Goal: Task Accomplishment & Management: Manage account settings

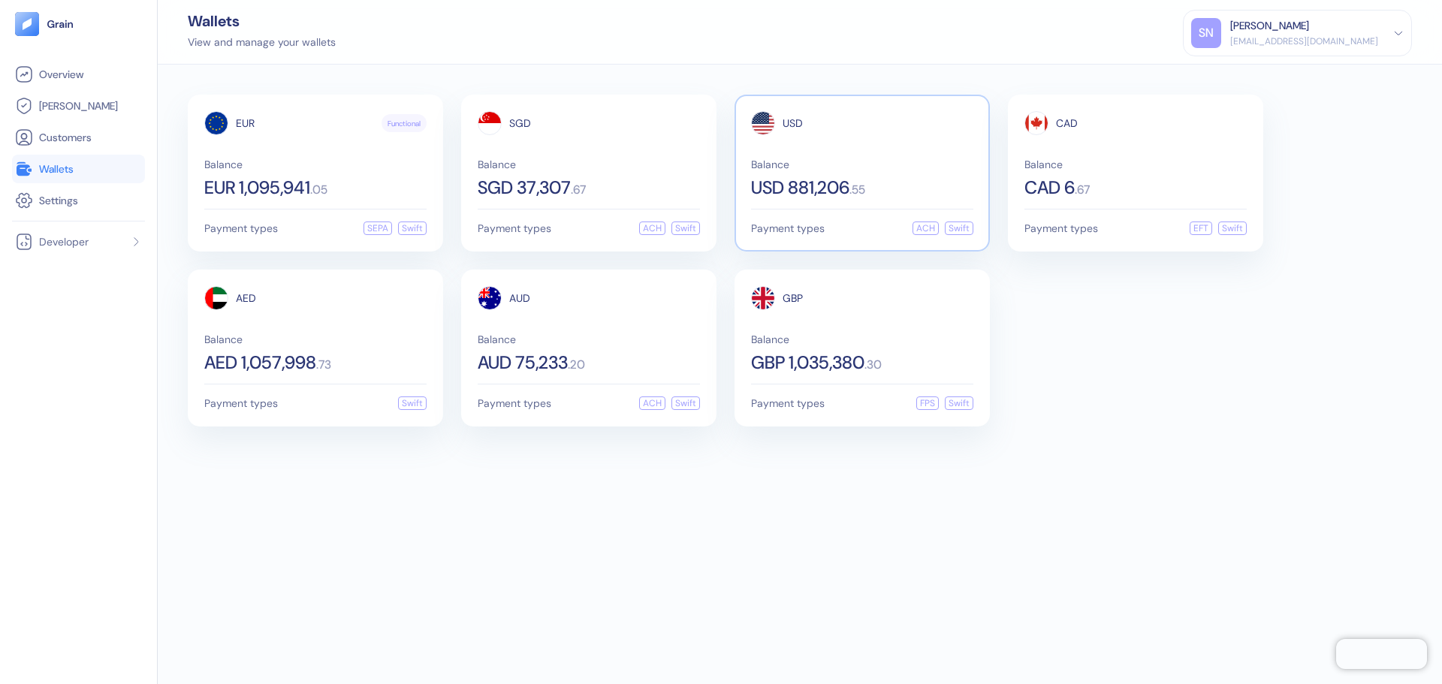
click at [945, 171] on div "Balance USD 881,206 . 55" at bounding box center [862, 178] width 222 height 38
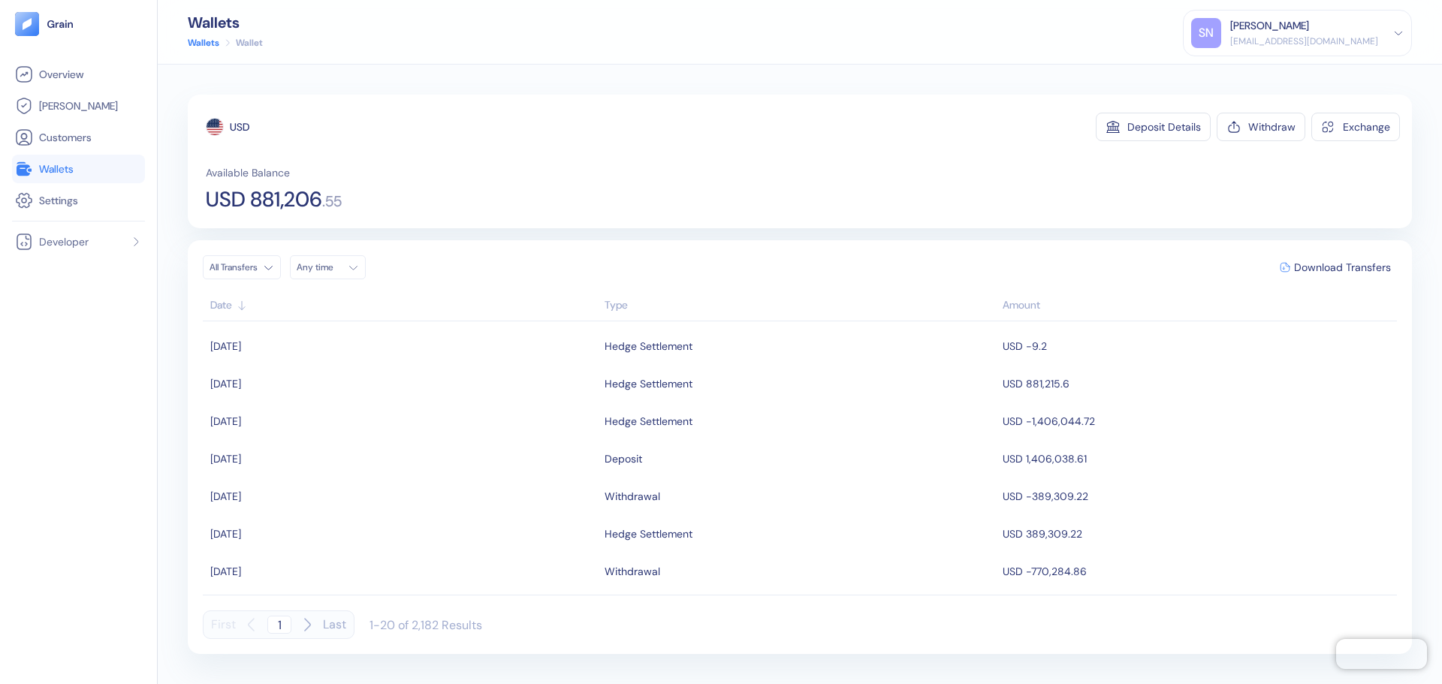
click at [711, 167] on div "Available Balance USD 881,206 . 55" at bounding box center [803, 187] width 1194 height 45
click at [1281, 132] on div "Withdraw" at bounding box center [1271, 127] width 47 height 11
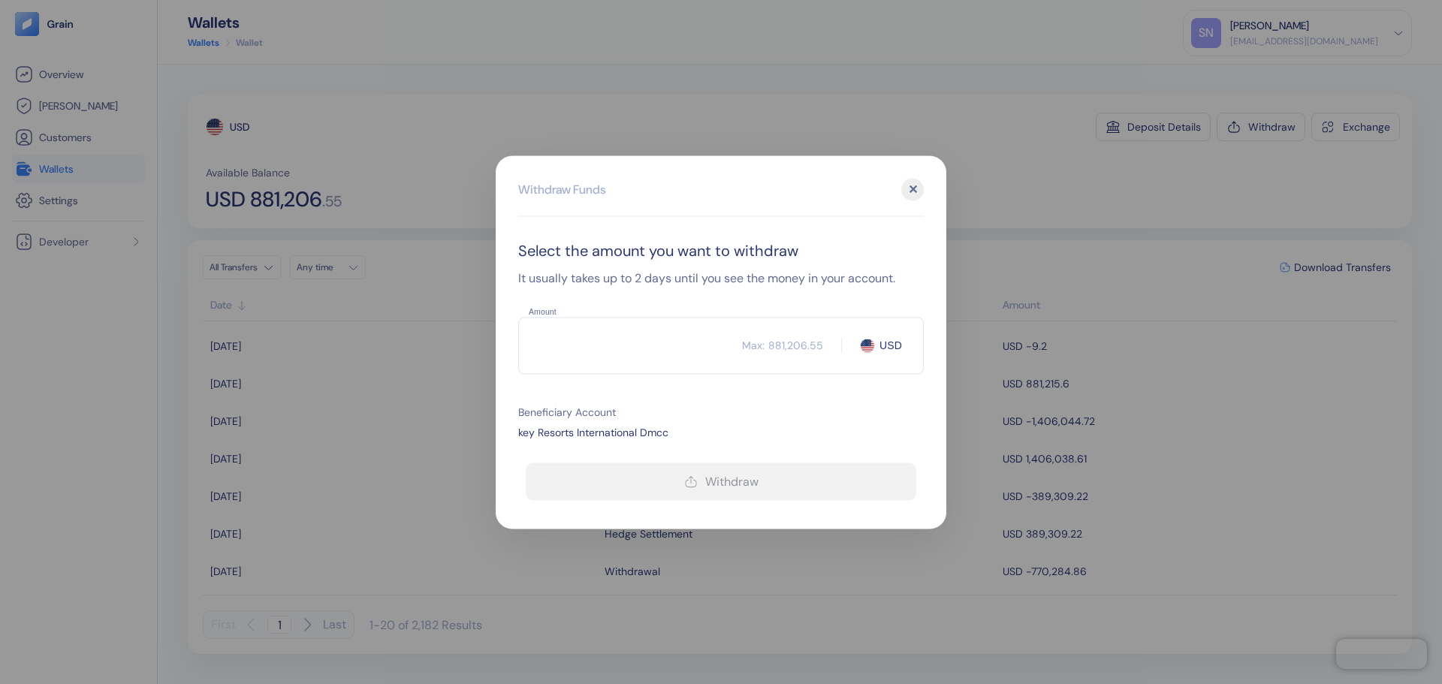
click at [646, 341] on input "Amount" at bounding box center [630, 346] width 224 height 38
click at [646, 342] on input "881215.6" at bounding box center [630, 346] width 224 height 38
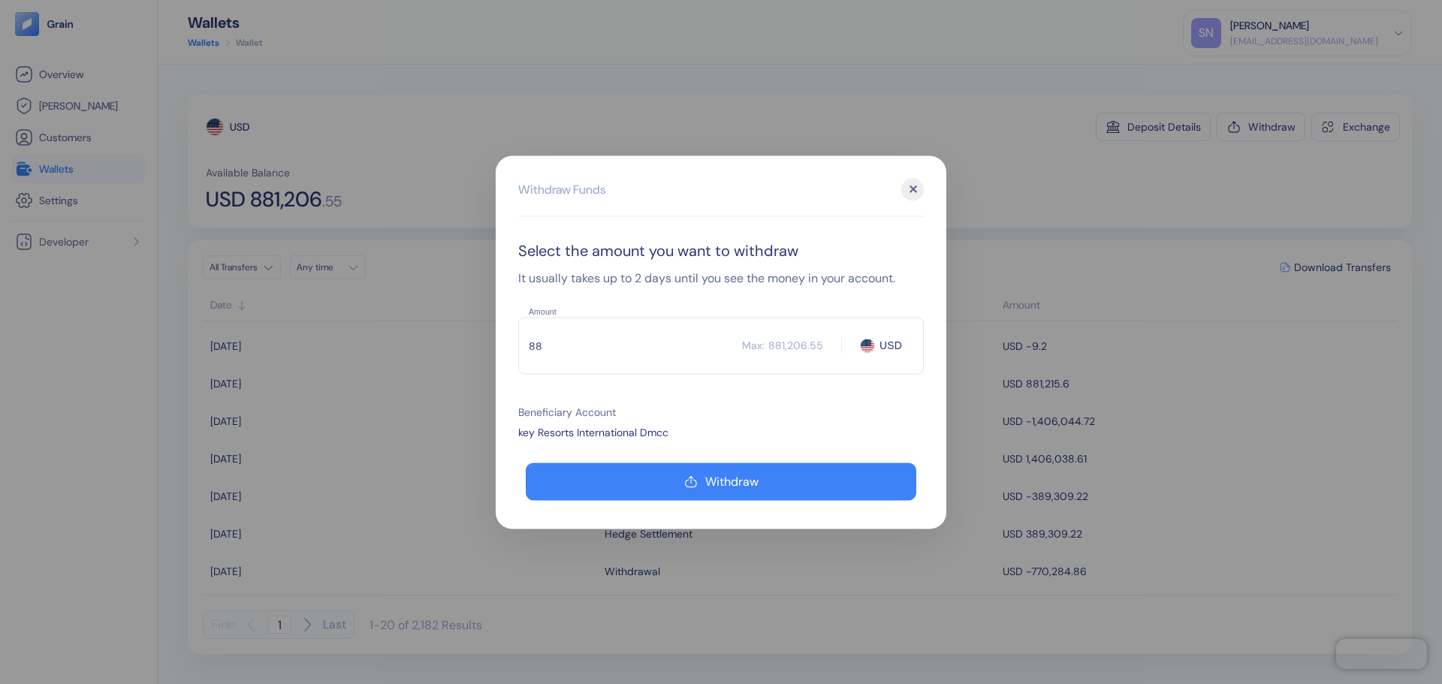
type input "8"
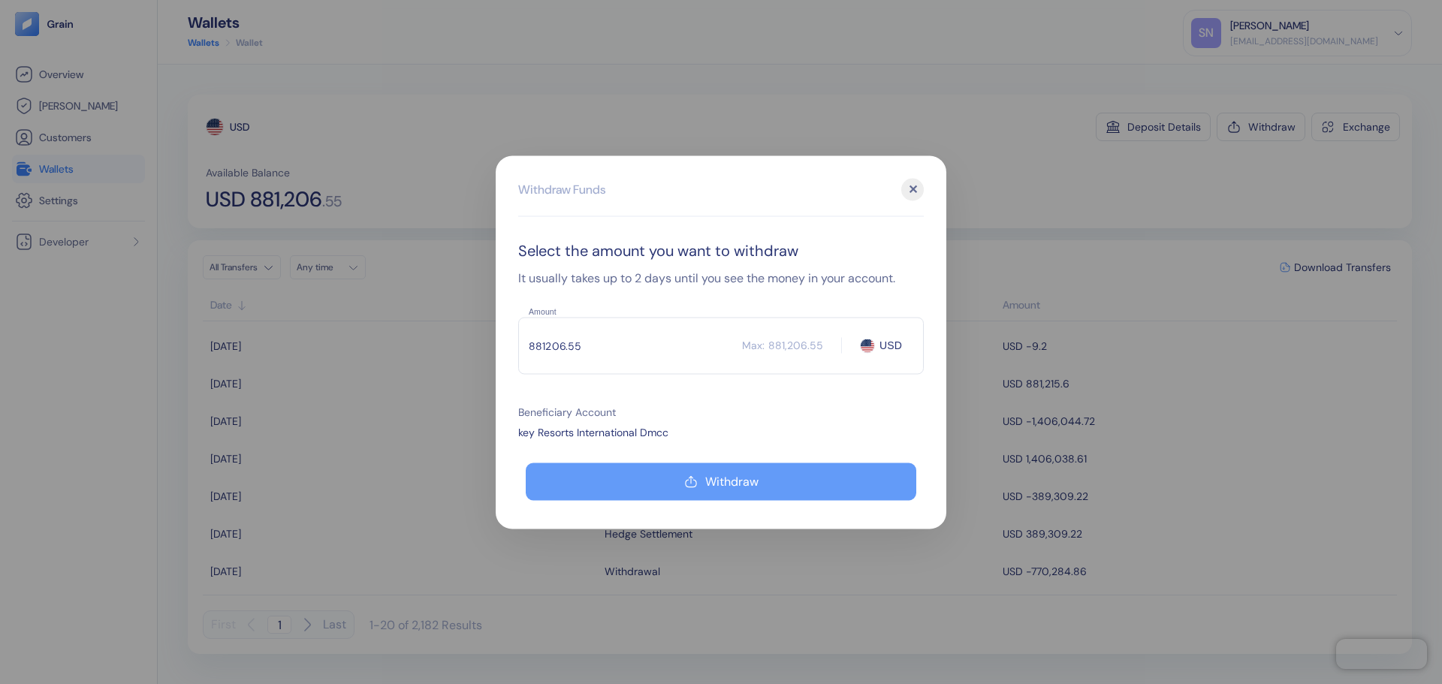
type input "881206.55"
click at [810, 498] on button "Withdraw" at bounding box center [721, 482] width 390 height 38
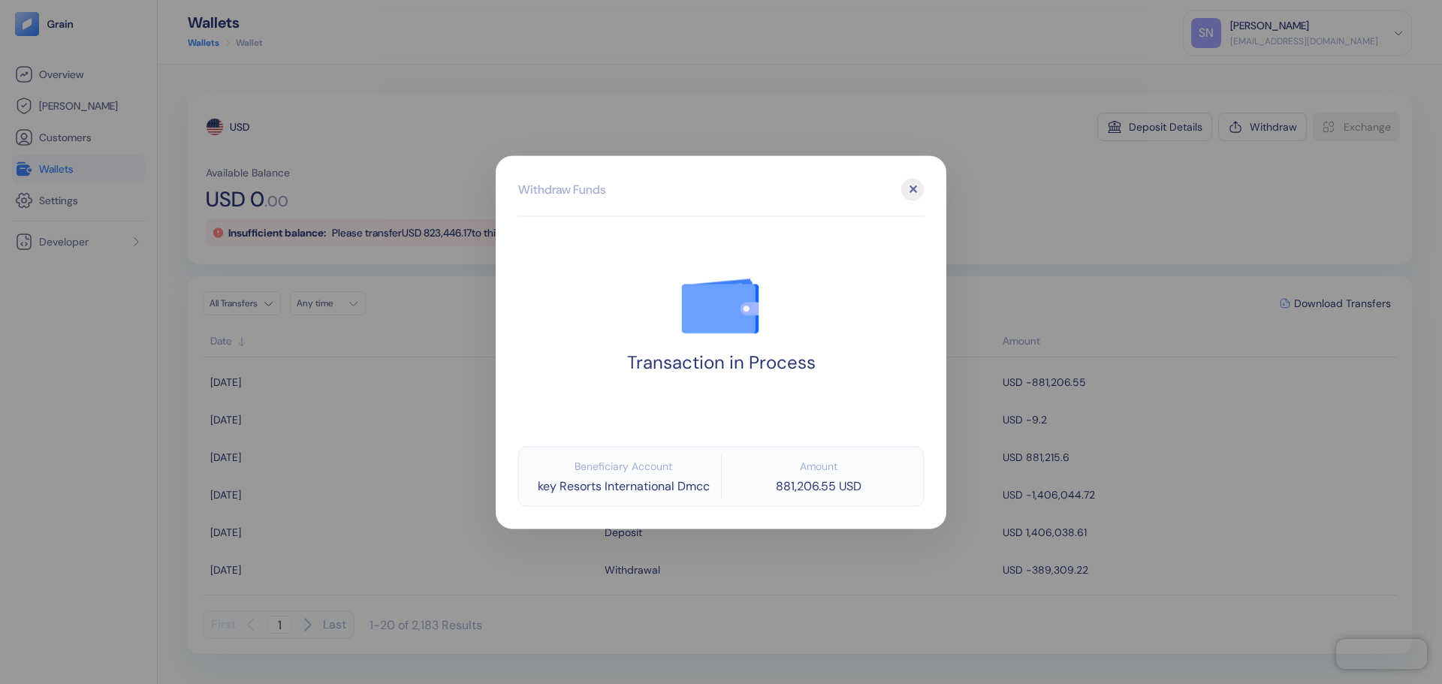
click at [1014, 176] on div at bounding box center [721, 342] width 1442 height 684
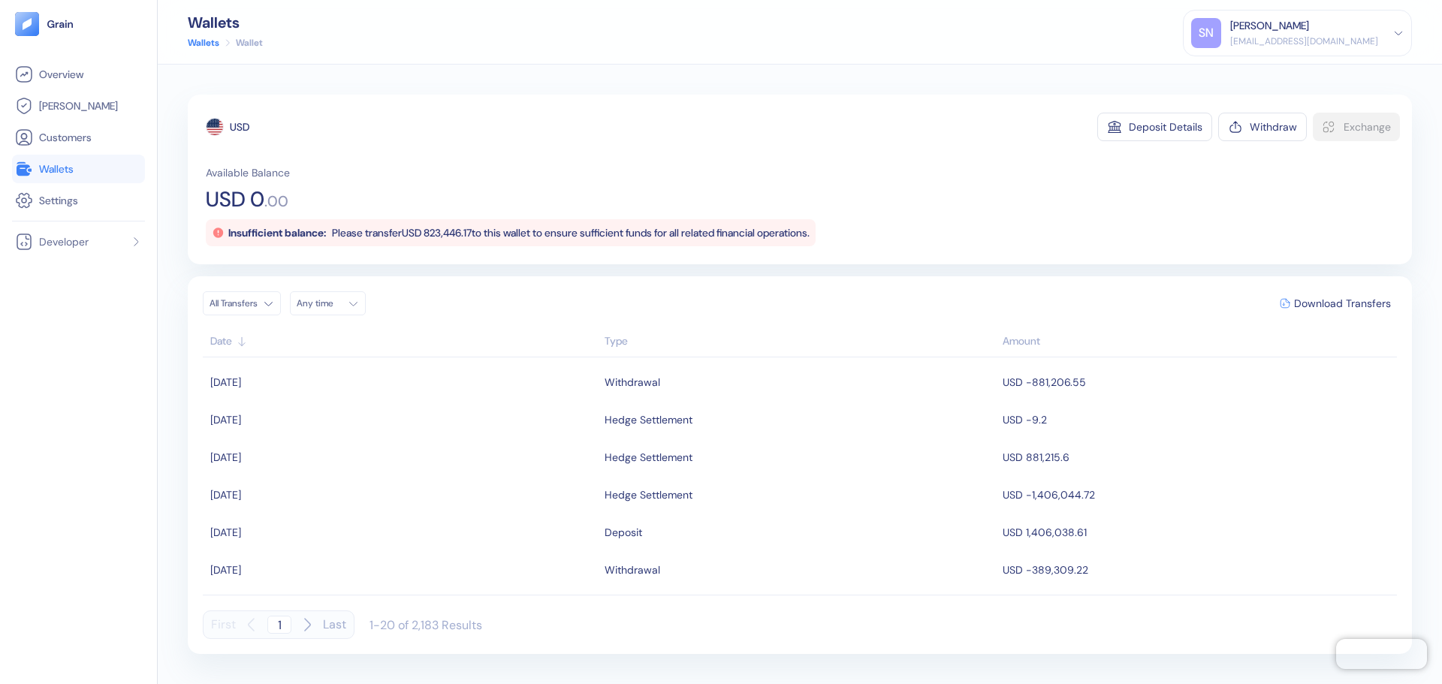
click at [59, 175] on span "Wallets" at bounding box center [56, 168] width 35 height 15
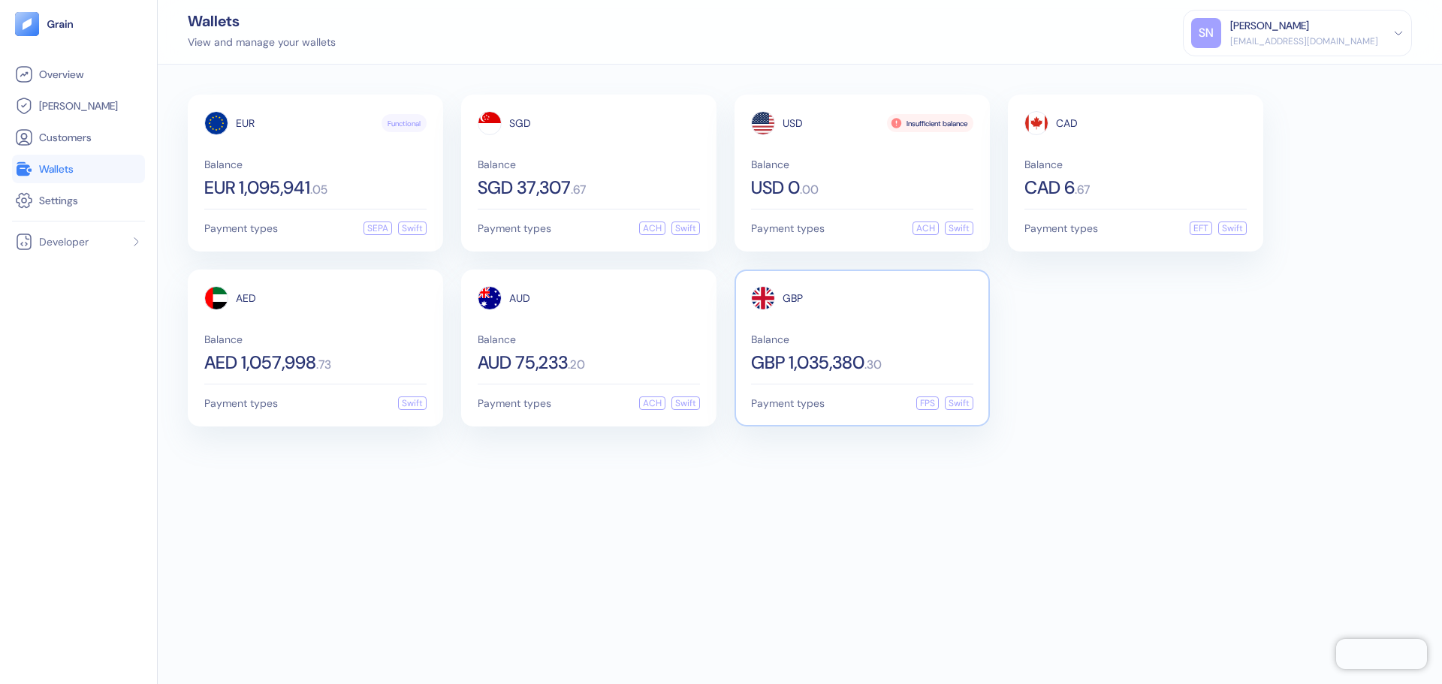
click at [894, 297] on div "GBP" at bounding box center [862, 298] width 222 height 24
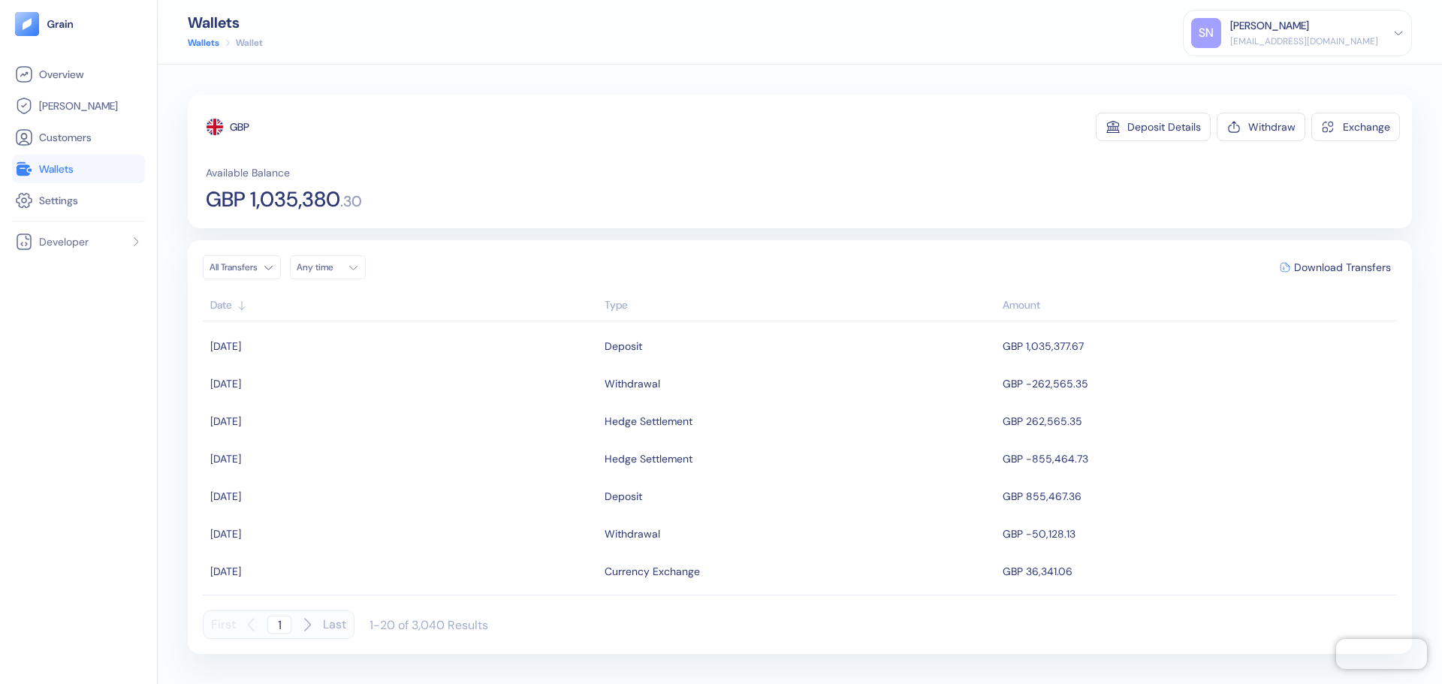
click at [41, 164] on span "Wallets" at bounding box center [56, 168] width 35 height 15
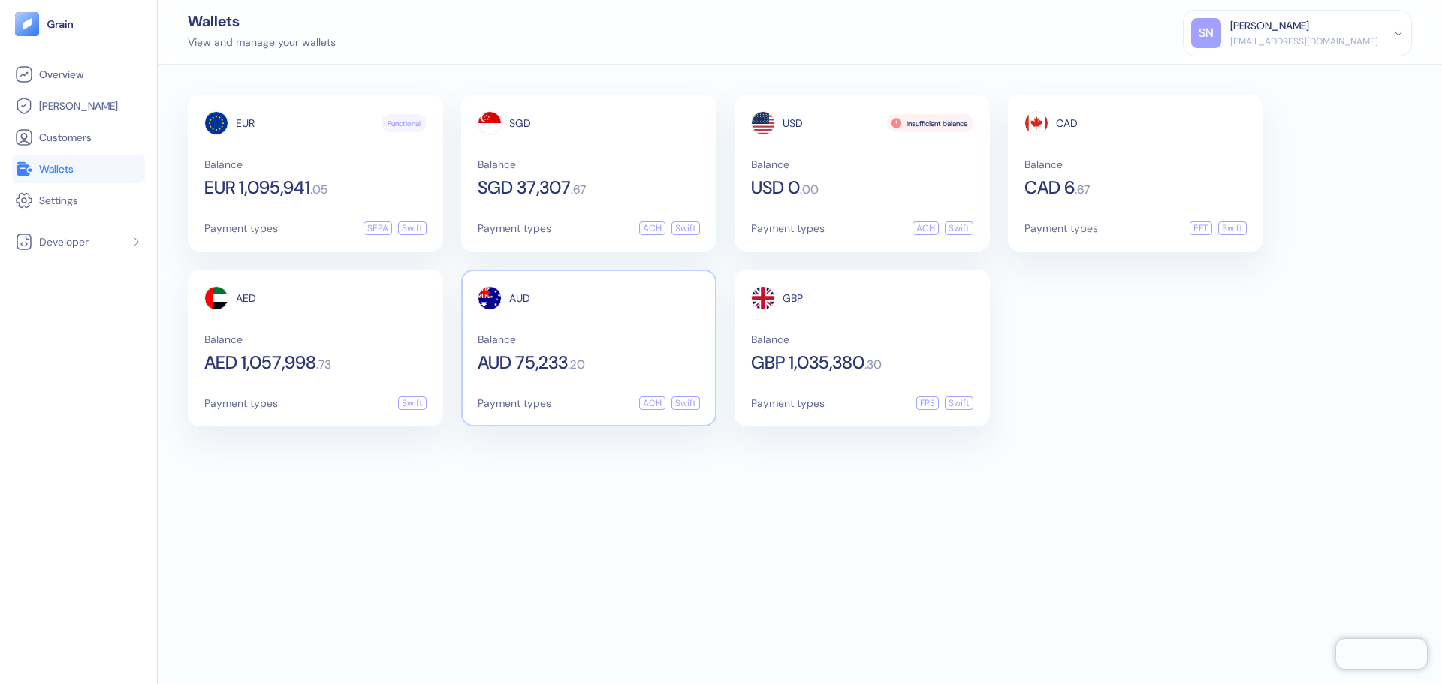
click at [565, 321] on div "AUD Balance AUD 75,233 . 20" at bounding box center [589, 329] width 222 height 86
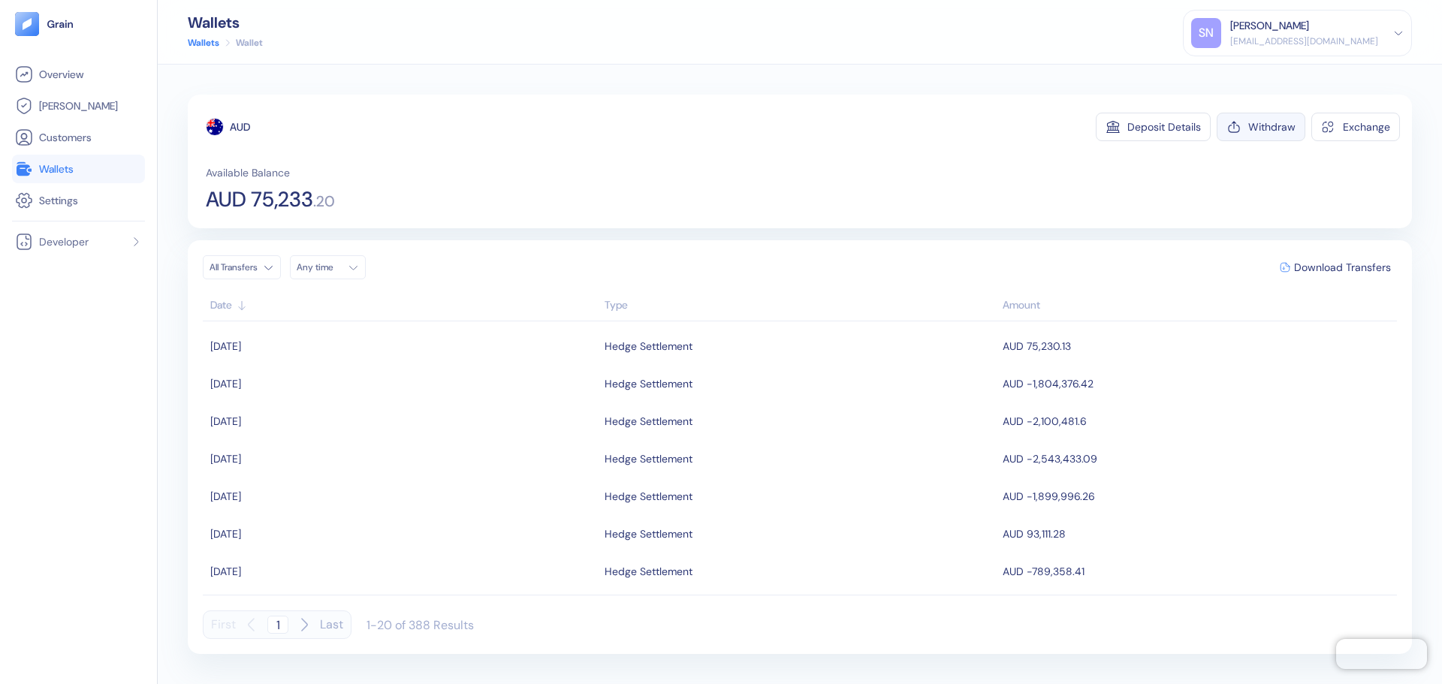
click at [1270, 116] on button "Withdraw" at bounding box center [1260, 127] width 89 height 29
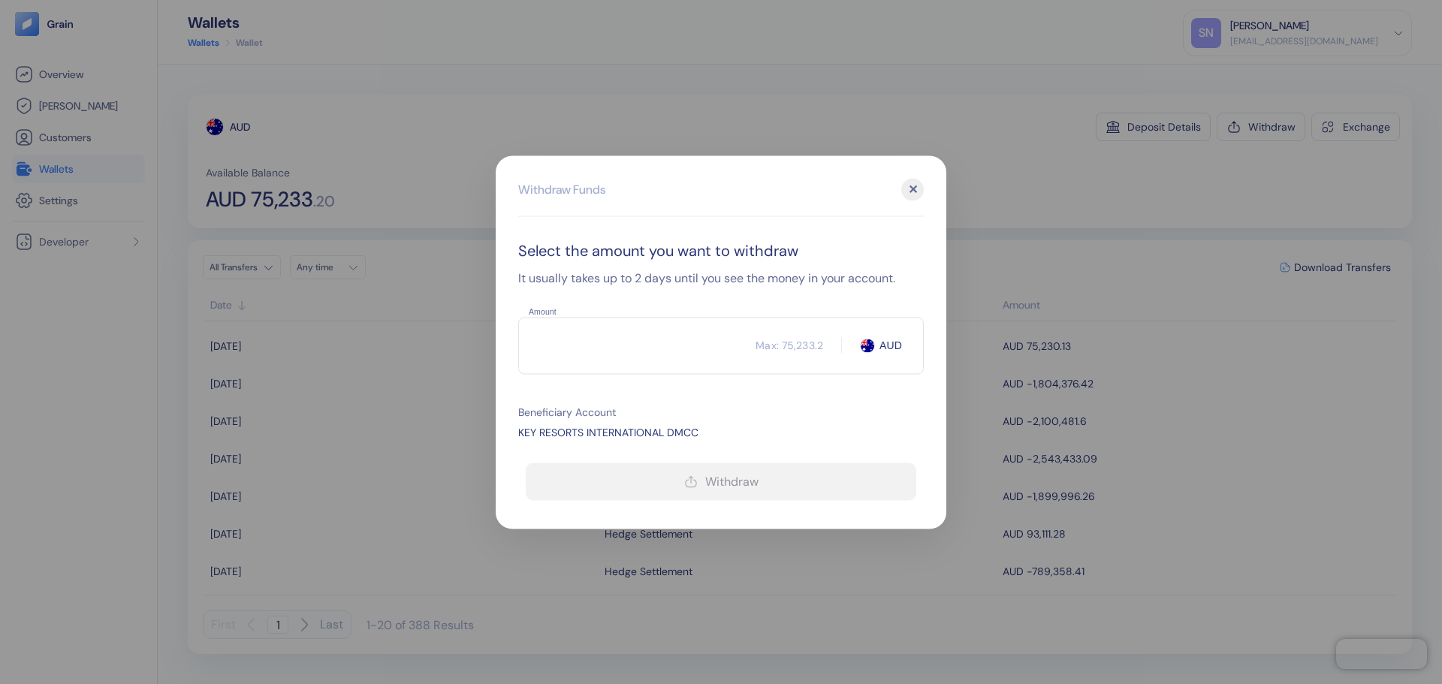
click at [626, 354] on input "Amount" at bounding box center [636, 346] width 237 height 38
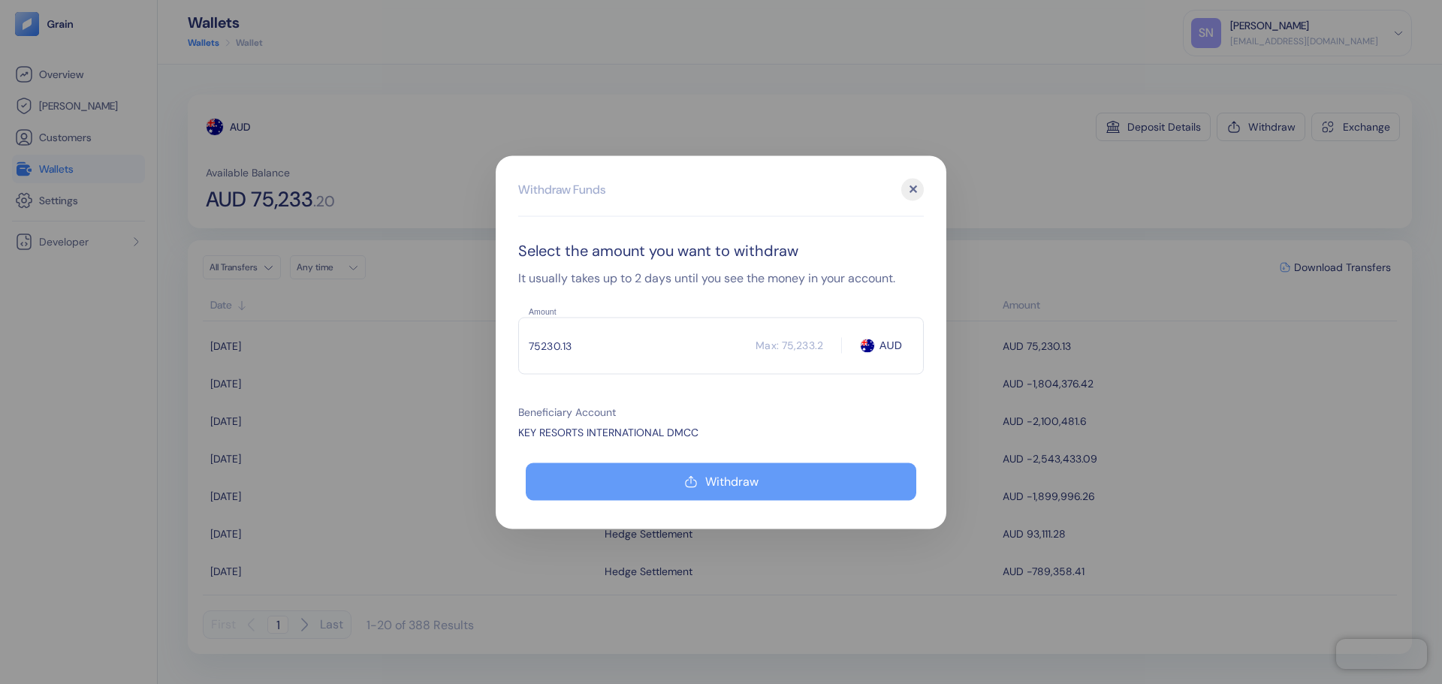
type input "75230.13"
click at [736, 487] on div "Withdraw" at bounding box center [731, 481] width 53 height 12
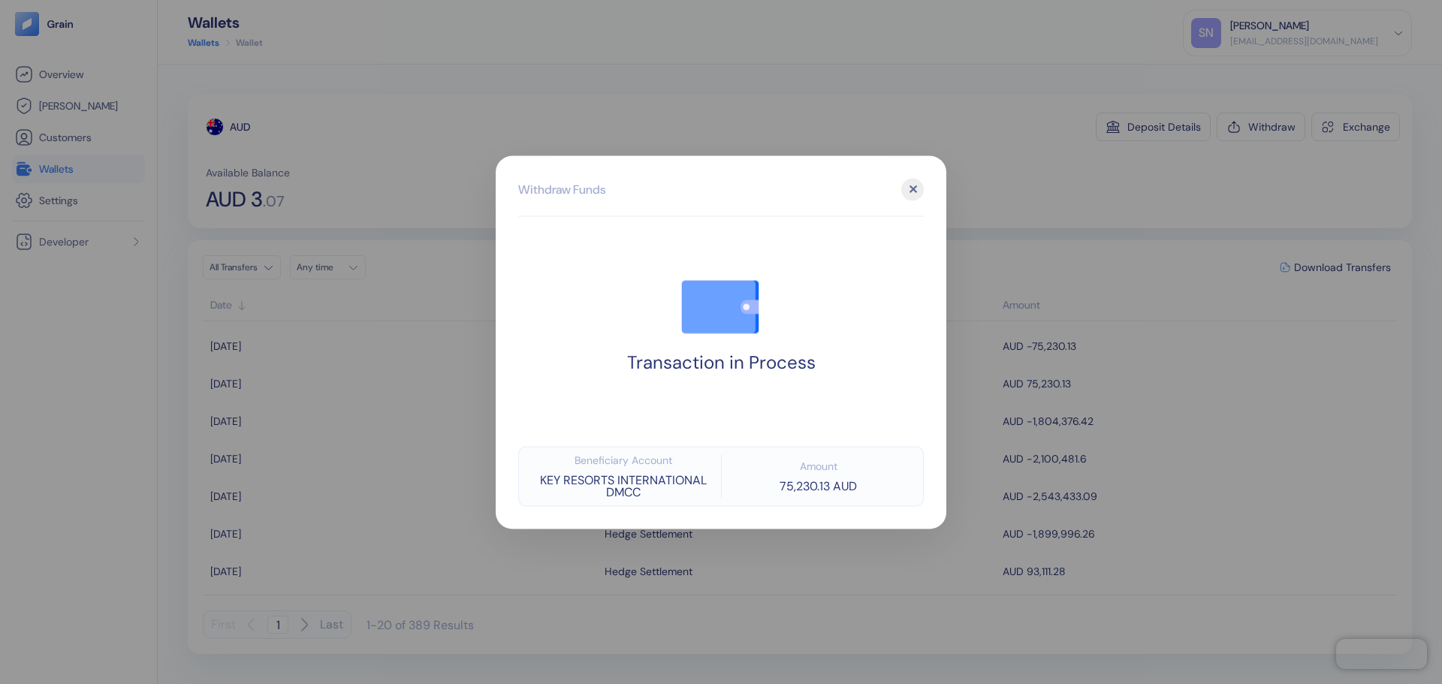
click at [978, 279] on div at bounding box center [721, 342] width 1442 height 684
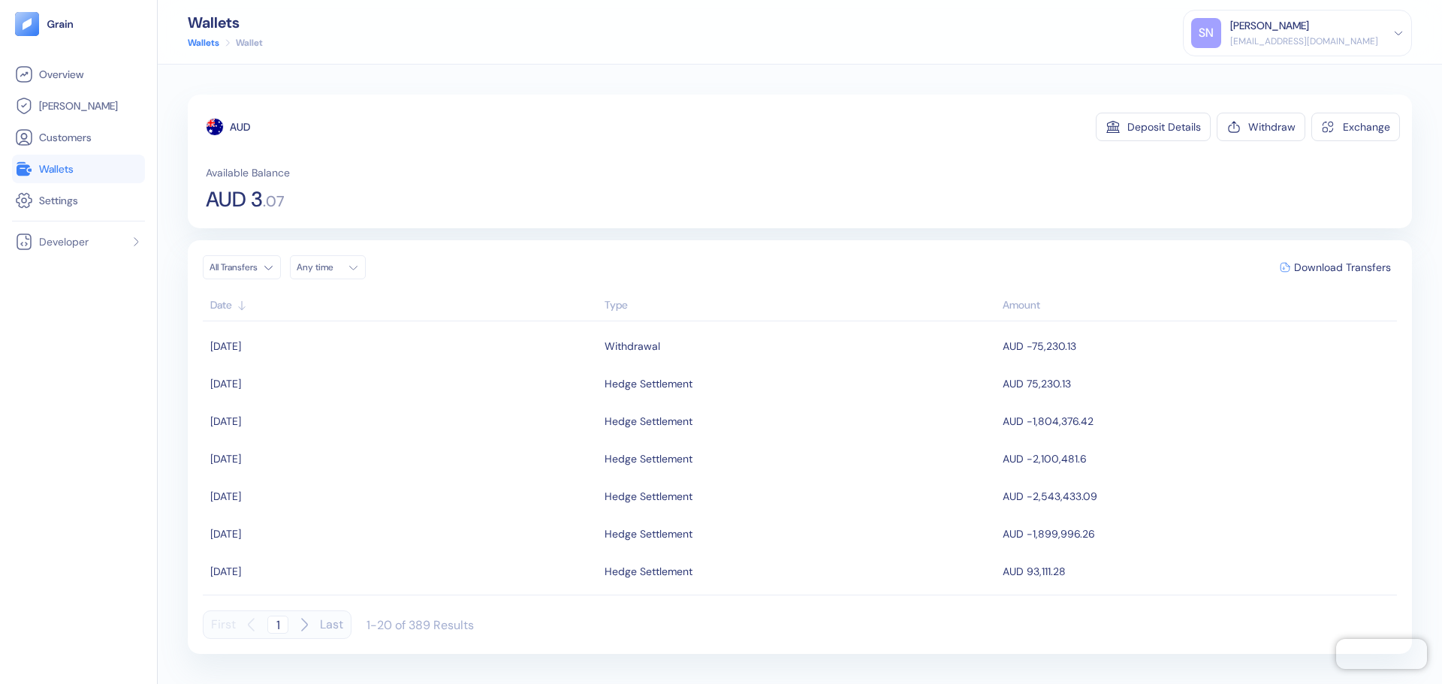
click at [110, 176] on link "Wallets" at bounding box center [78, 169] width 127 height 18
